Goal: Task Accomplishment & Management: Manage account settings

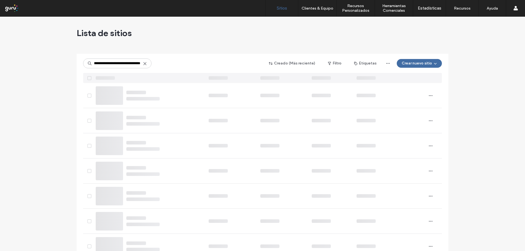
type input "**********"
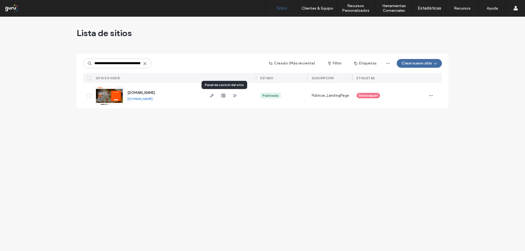
click at [224, 96] on icon "button" at bounding box center [223, 95] width 4 height 4
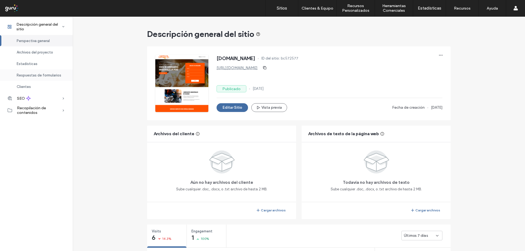
click at [31, 74] on span "Respuestas de formularios" at bounding box center [39, 75] width 45 height 4
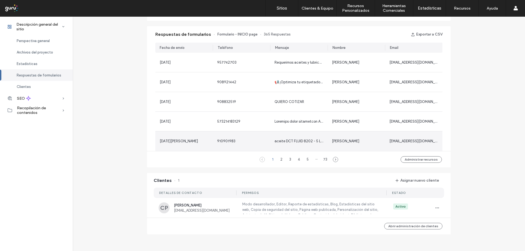
scroll to position [345, 0]
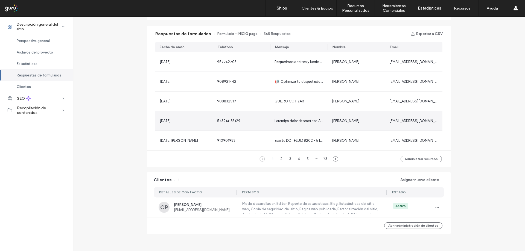
scroll to position [263, 0]
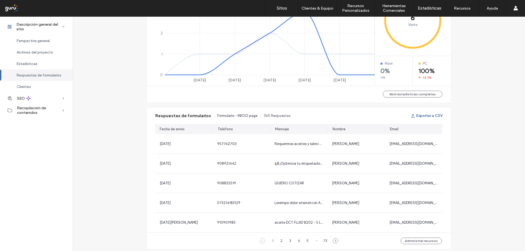
click at [419, 116] on button "Exportar a CSV" at bounding box center [427, 116] width 32 height 9
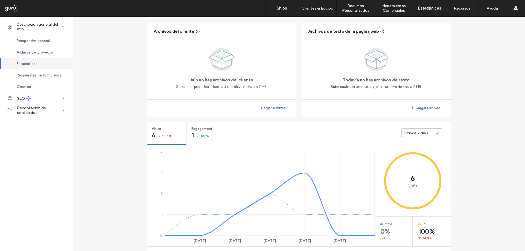
scroll to position [99, 0]
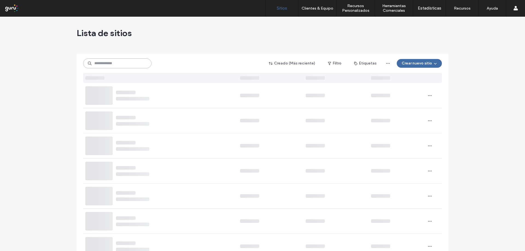
click at [125, 65] on input at bounding box center [117, 63] width 68 height 10
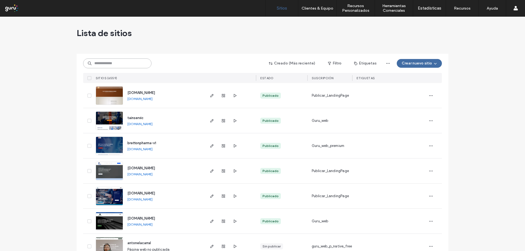
paste input "**********"
type input "**********"
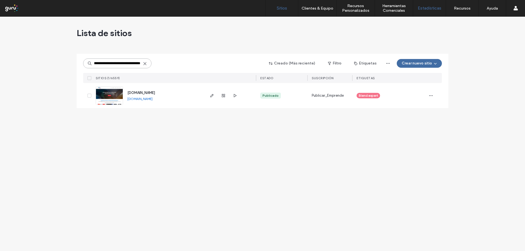
scroll to position [0, 0]
click at [223, 95] on use "button" at bounding box center [223, 95] width 3 height 3
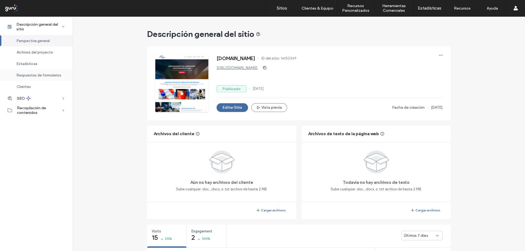
click at [55, 77] on span "Respuestas de formularios" at bounding box center [39, 75] width 45 height 4
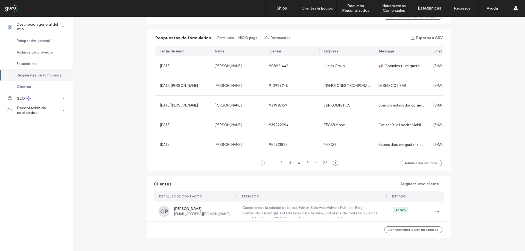
scroll to position [347, 0]
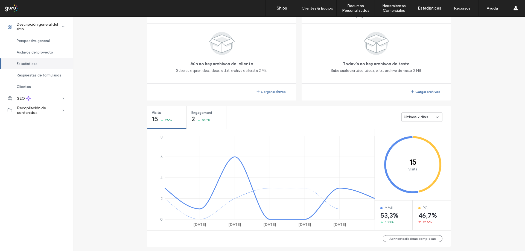
scroll to position [74, 0]
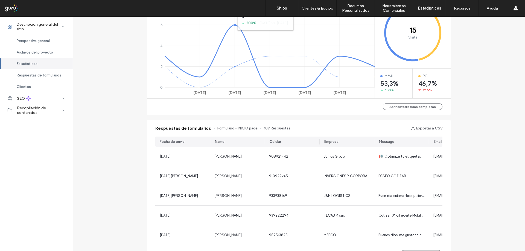
scroll to position [301, 0]
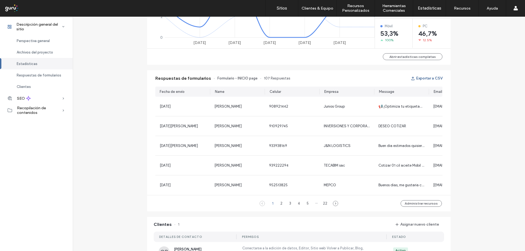
click at [426, 80] on button "Exportar a CSV" at bounding box center [427, 78] width 32 height 9
